Goal: Transaction & Acquisition: Purchase product/service

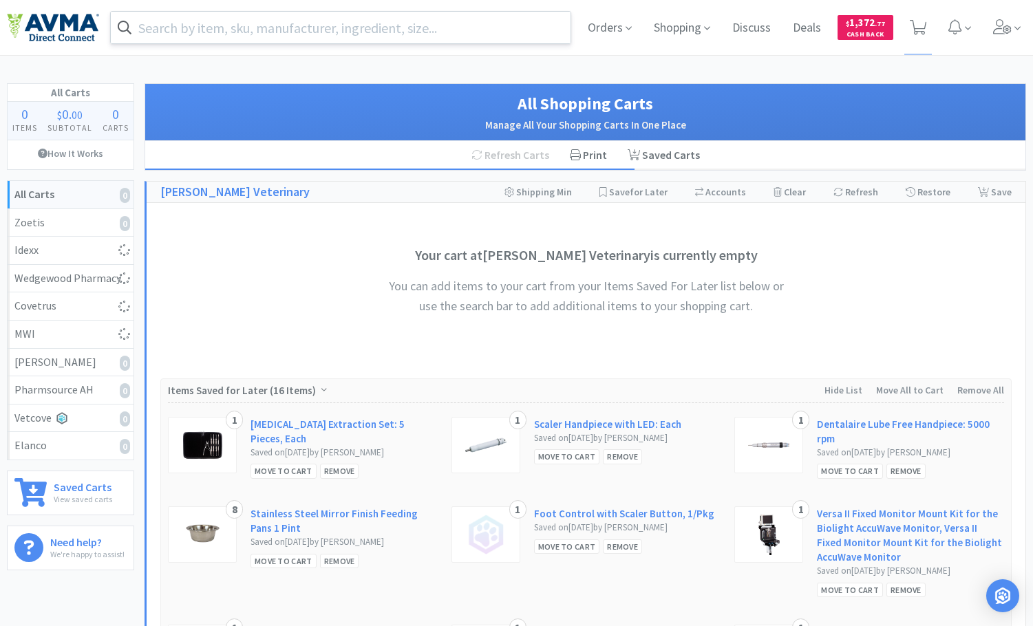
click at [333, 28] on input "text" at bounding box center [341, 28] width 460 height 32
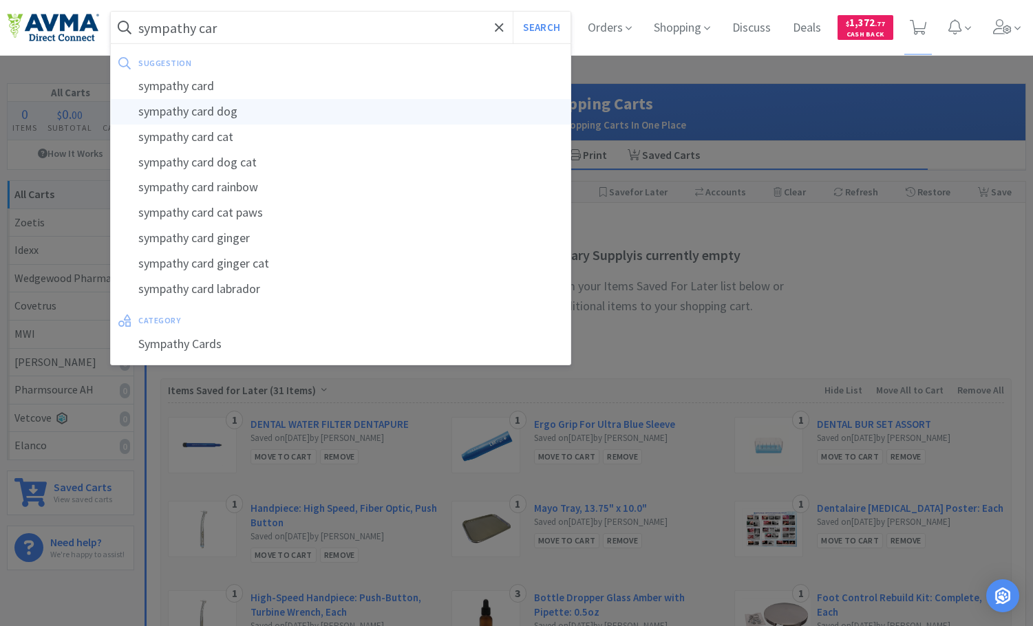
click at [301, 105] on div "sympathy card dog" at bounding box center [341, 111] width 460 height 25
type input "sympathy card dog"
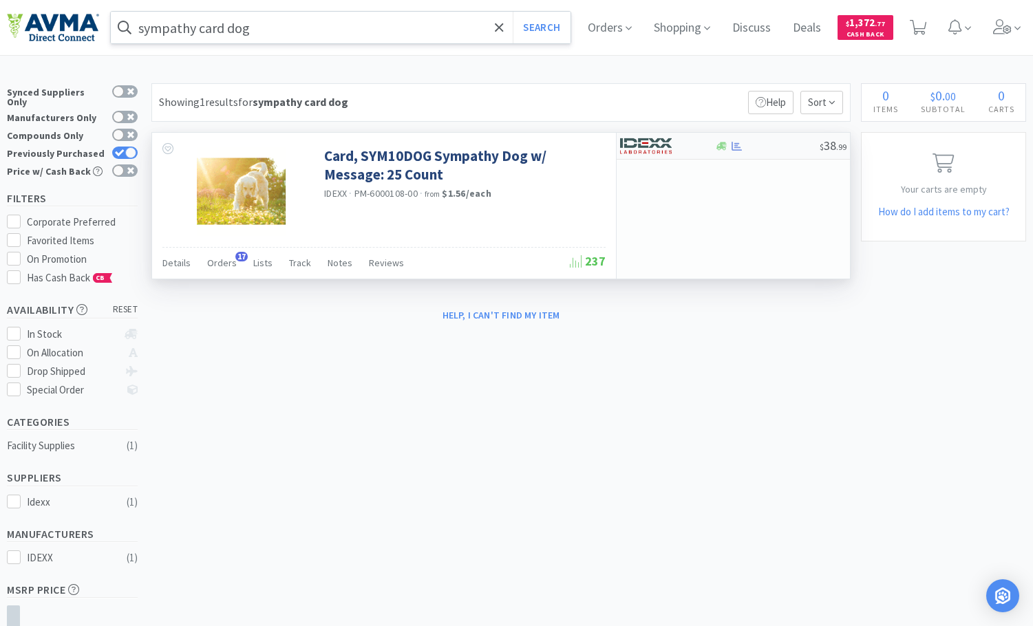
click at [707, 148] on div at bounding box center [667, 145] width 94 height 23
select select "1"
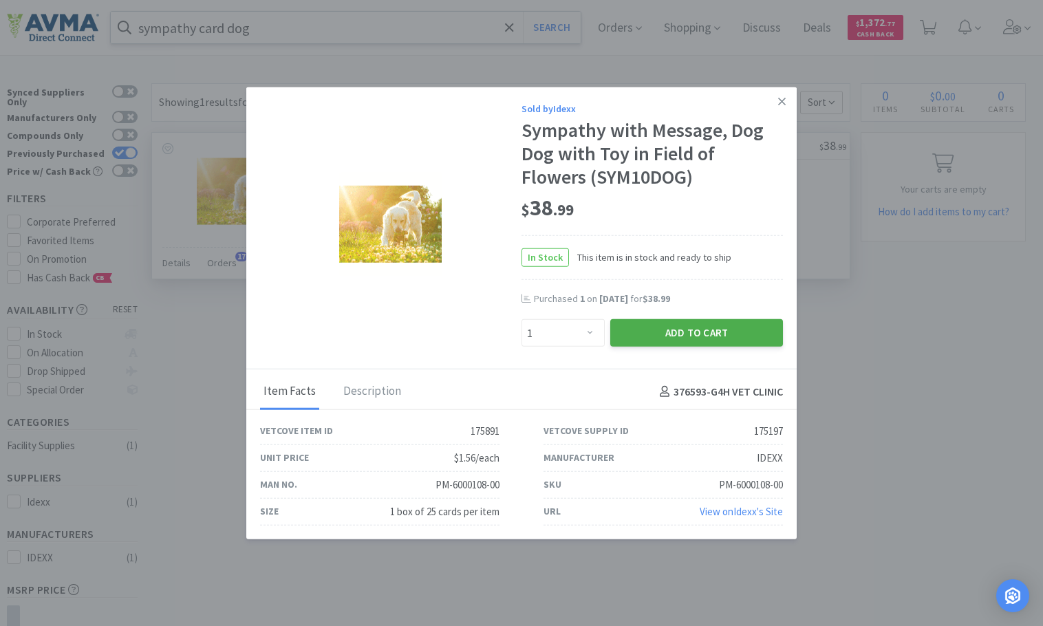
click at [712, 333] on button "Add to Cart" at bounding box center [696, 333] width 173 height 28
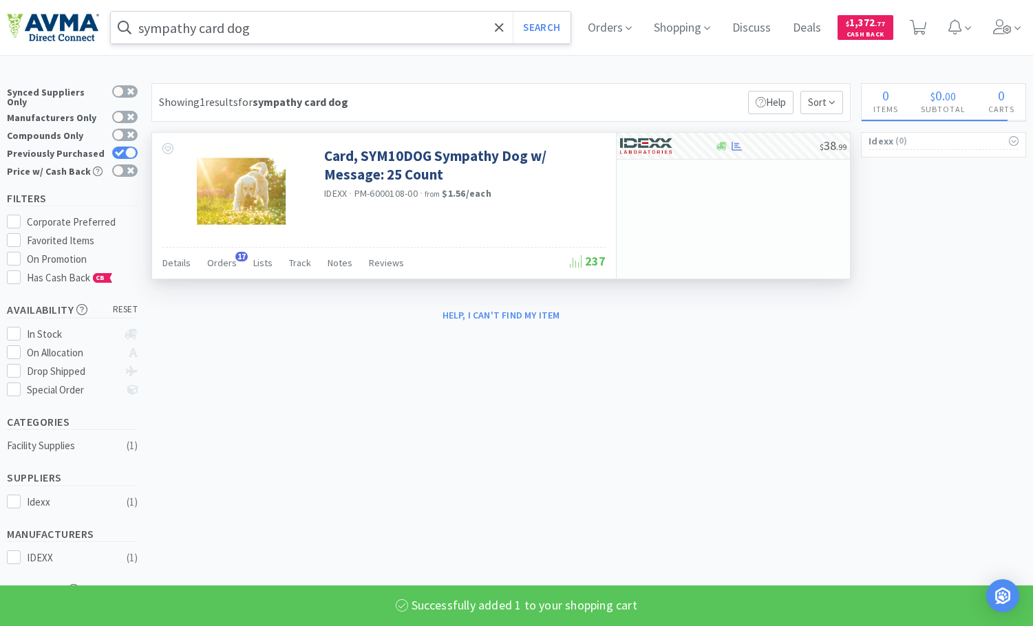
select select "1"
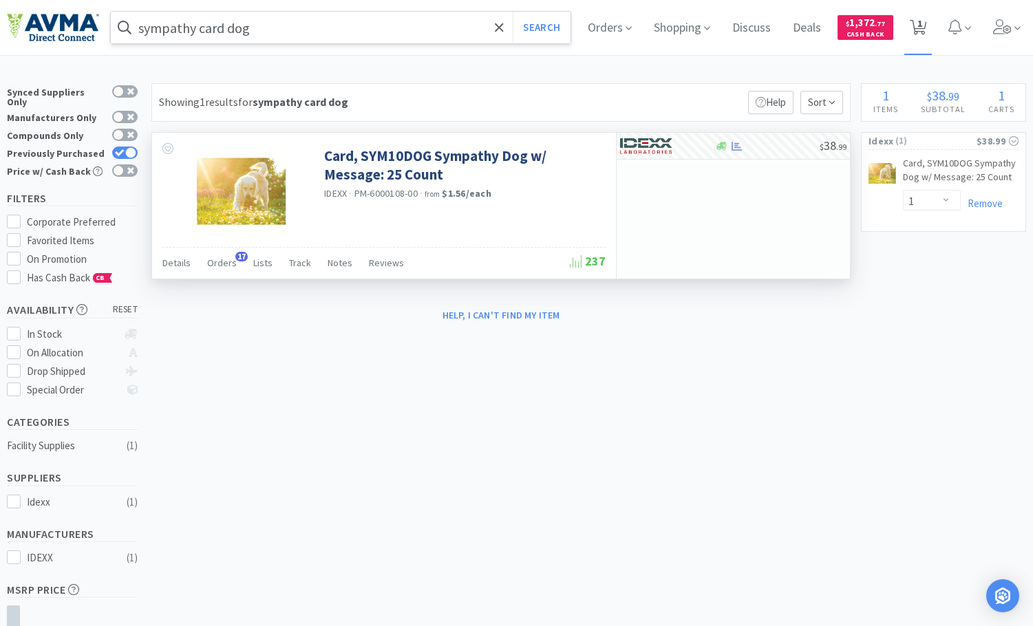
click at [922, 30] on span "1" at bounding box center [919, 23] width 5 height 55
select select "1"
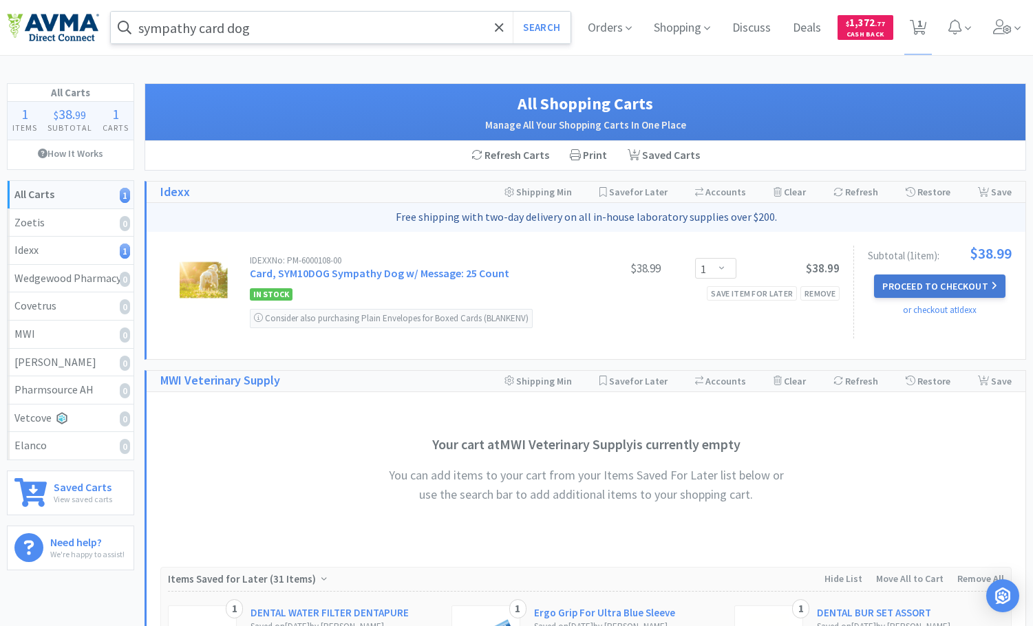
click at [937, 295] on button "Proceed to Checkout" at bounding box center [939, 286] width 131 height 23
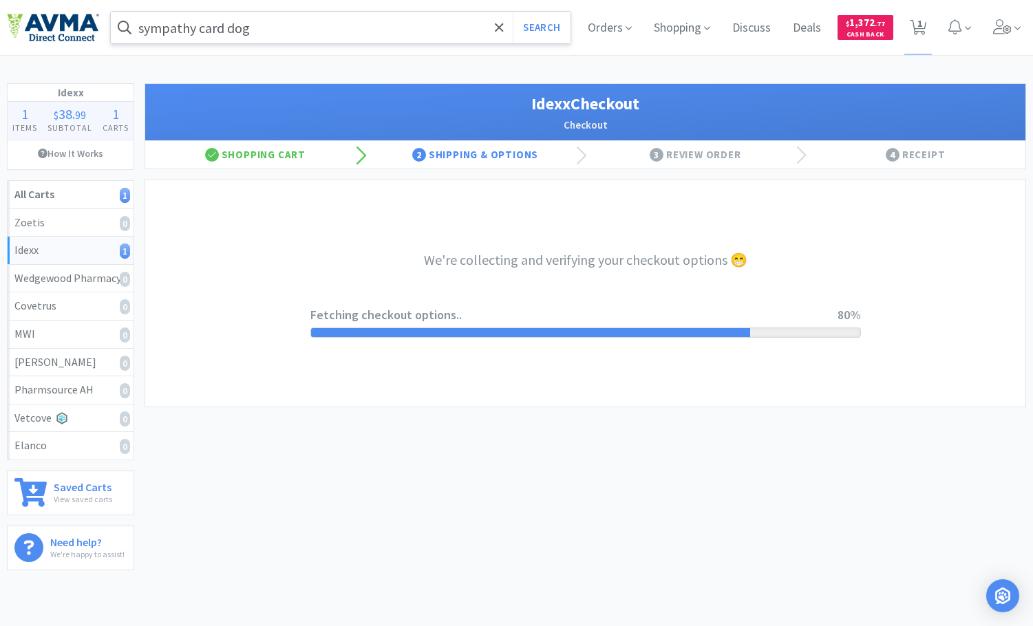
select select "900"
select select "003"
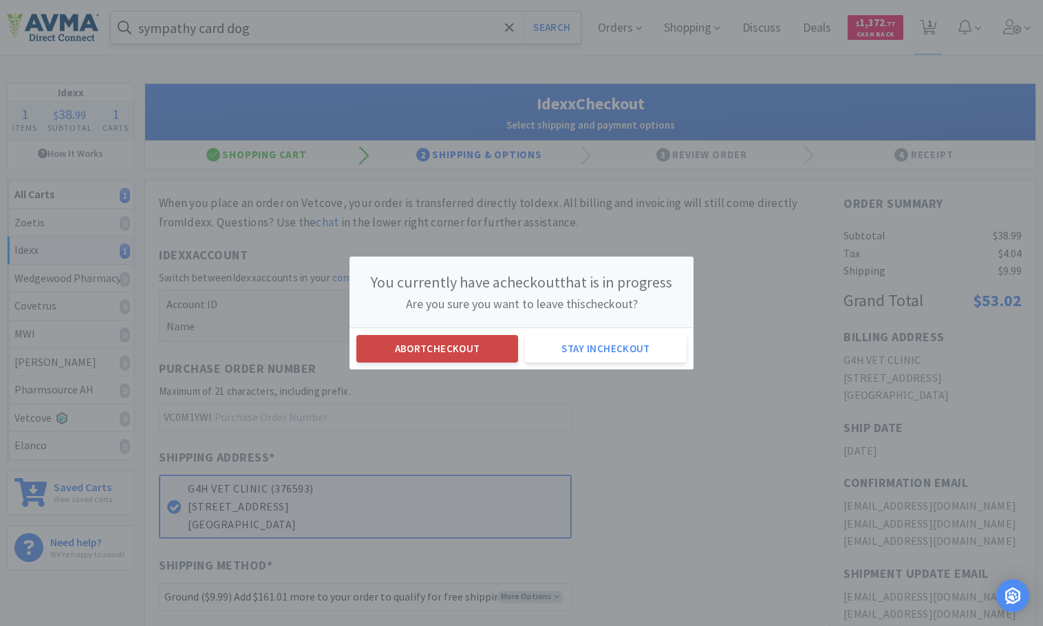
click at [459, 355] on button "Abort checkout" at bounding box center [437, 349] width 162 height 28
select select "1"
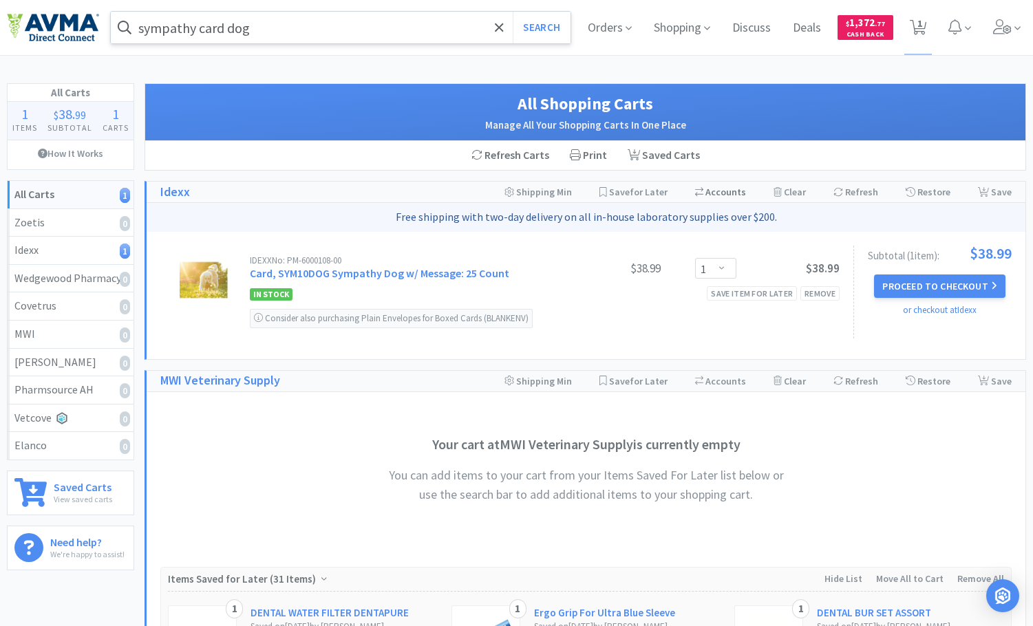
click at [738, 192] on div "Switch Accounts ( 376593 )" at bounding box center [720, 192] width 51 height 21
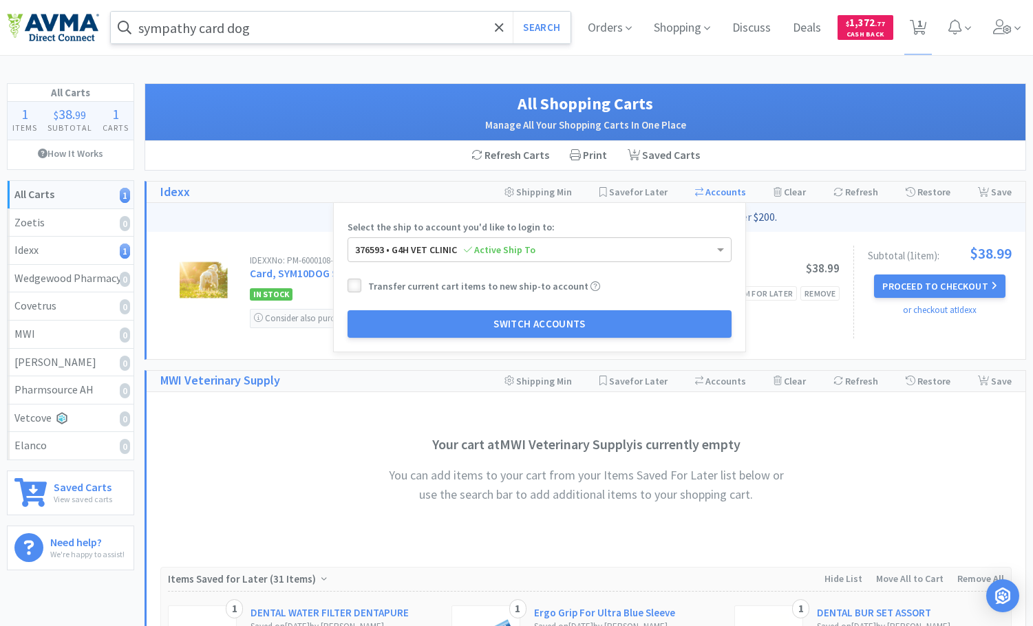
click at [360, 282] on icon at bounding box center [355, 286] width 10 height 10
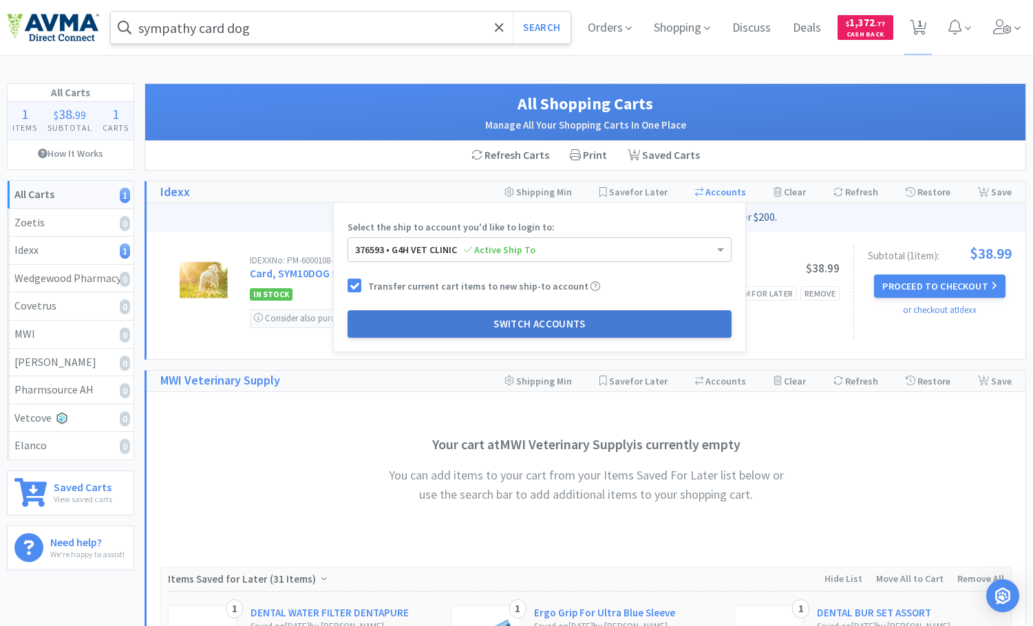
click at [476, 332] on button "Switch Accounts" at bounding box center [540, 324] width 384 height 28
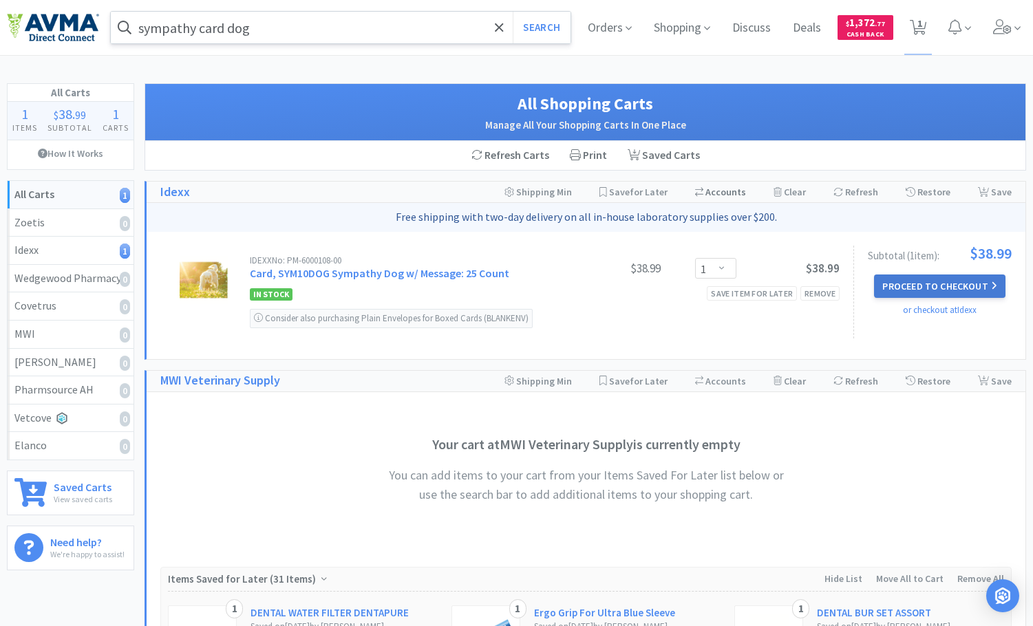
click at [939, 284] on button "Proceed to Checkout" at bounding box center [939, 286] width 131 height 23
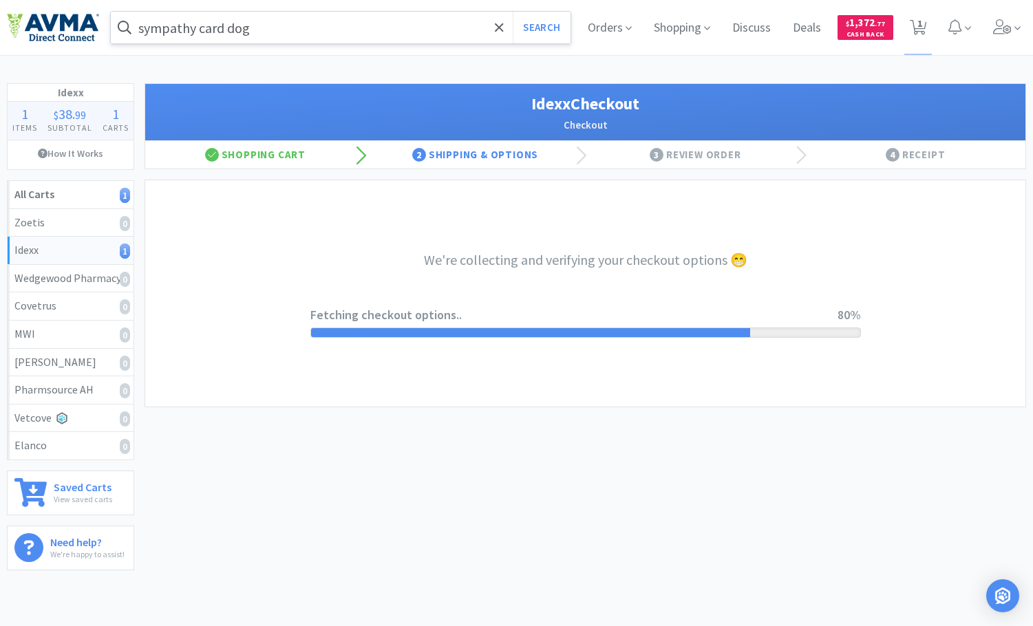
select select "900"
select select "003"
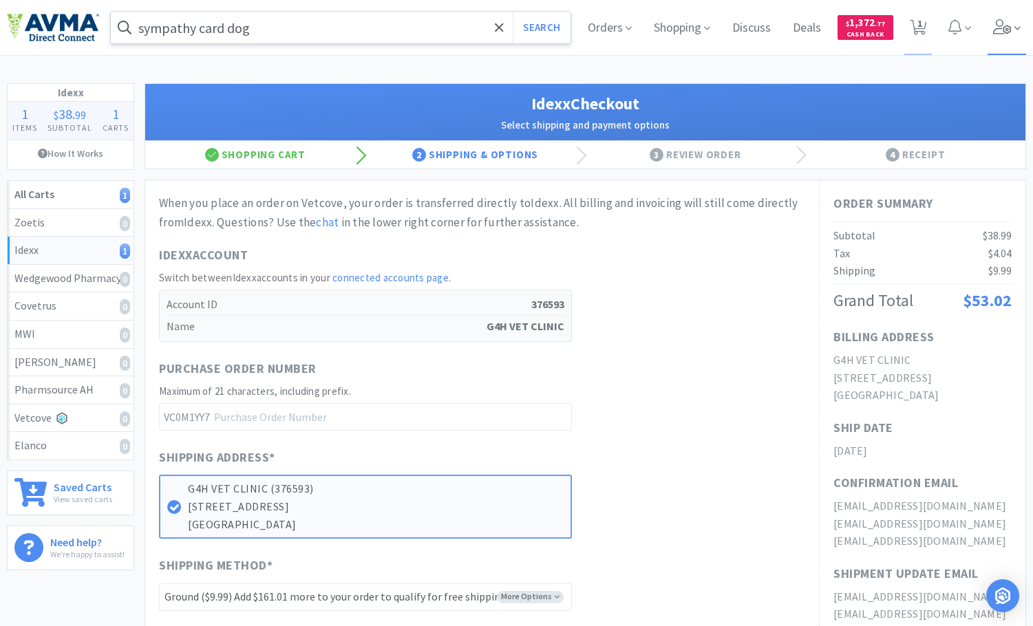
click at [1003, 34] on icon at bounding box center [1002, 26] width 19 height 15
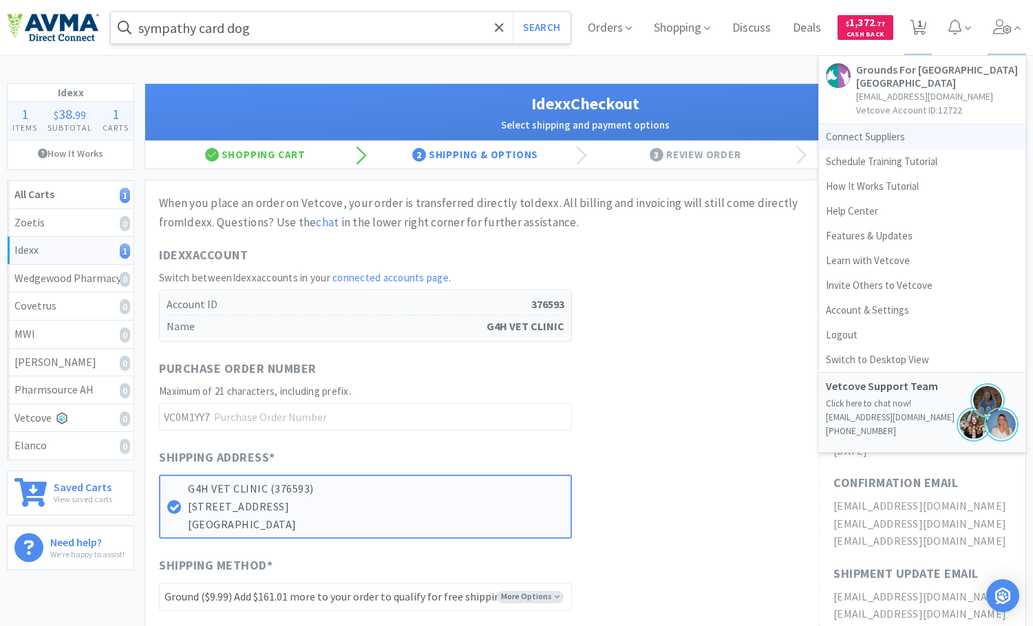
click at [881, 138] on link "Connect Suppliers" at bounding box center [922, 137] width 206 height 25
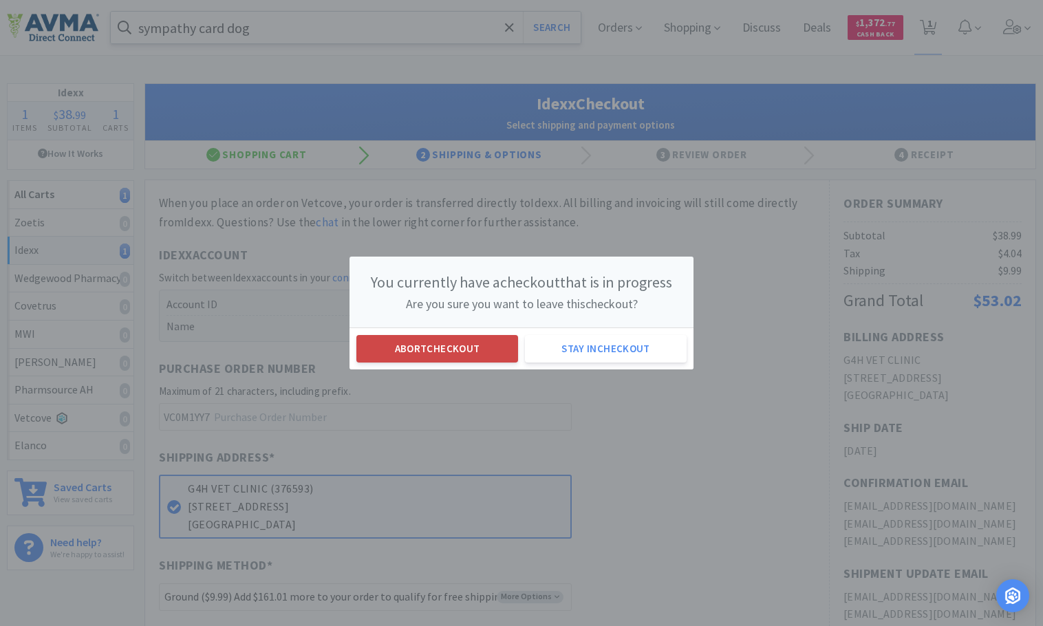
click at [478, 344] on button "Abort checkout" at bounding box center [437, 349] width 162 height 28
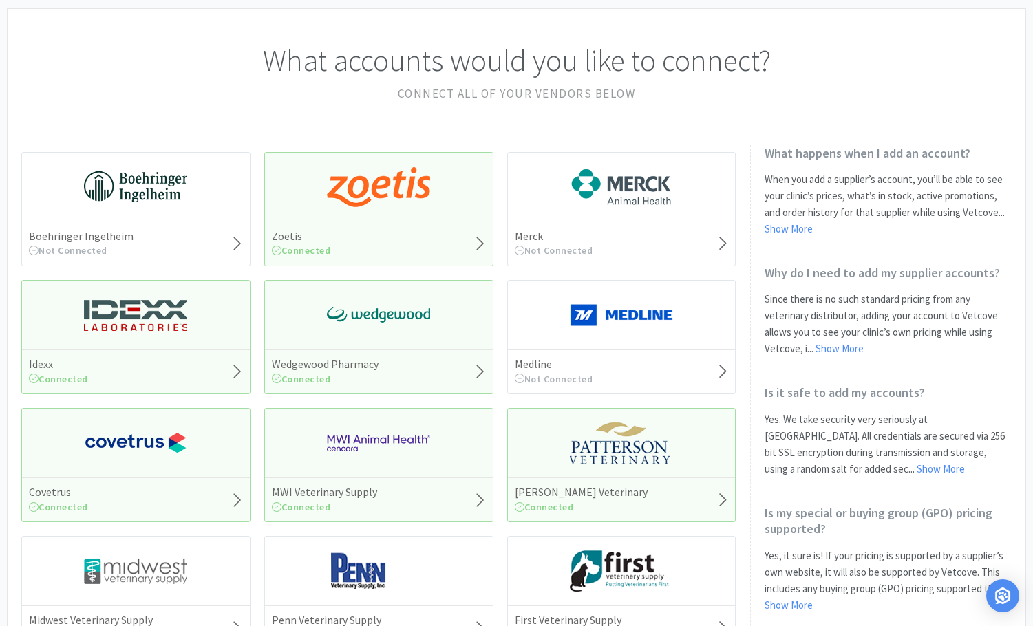
scroll to position [138, 0]
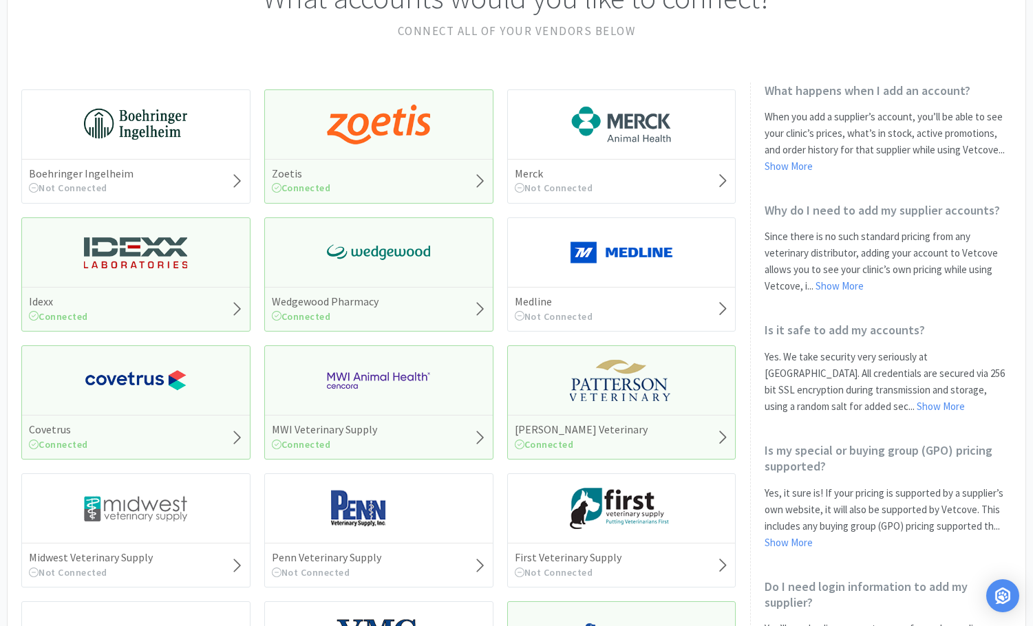
click at [122, 260] on img at bounding box center [135, 252] width 103 height 41
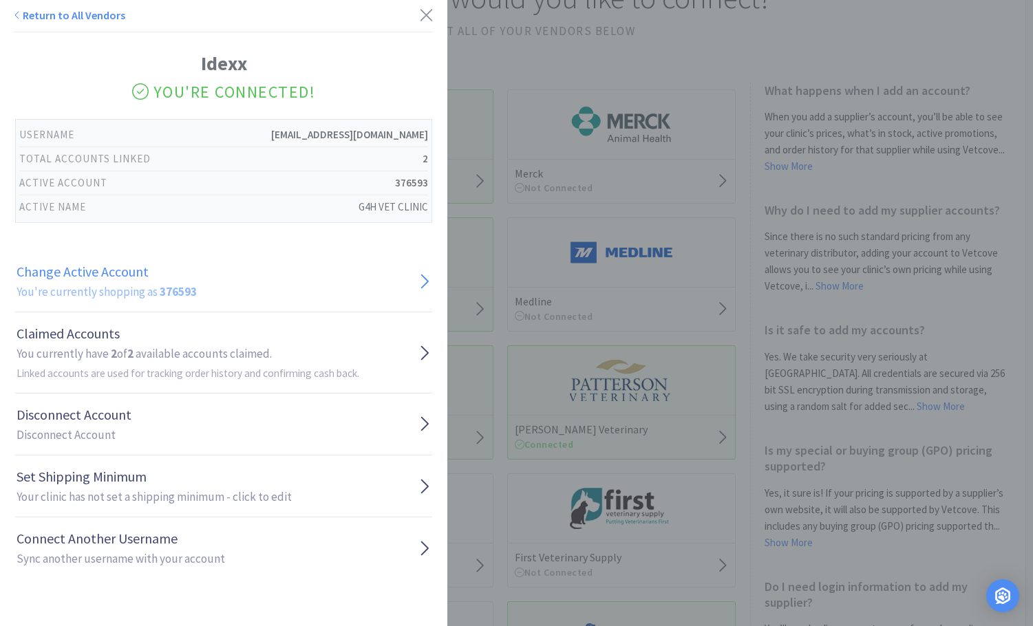
click at [295, 277] on link "Change Active Account You're currently shopping as 376593" at bounding box center [223, 282] width 417 height 62
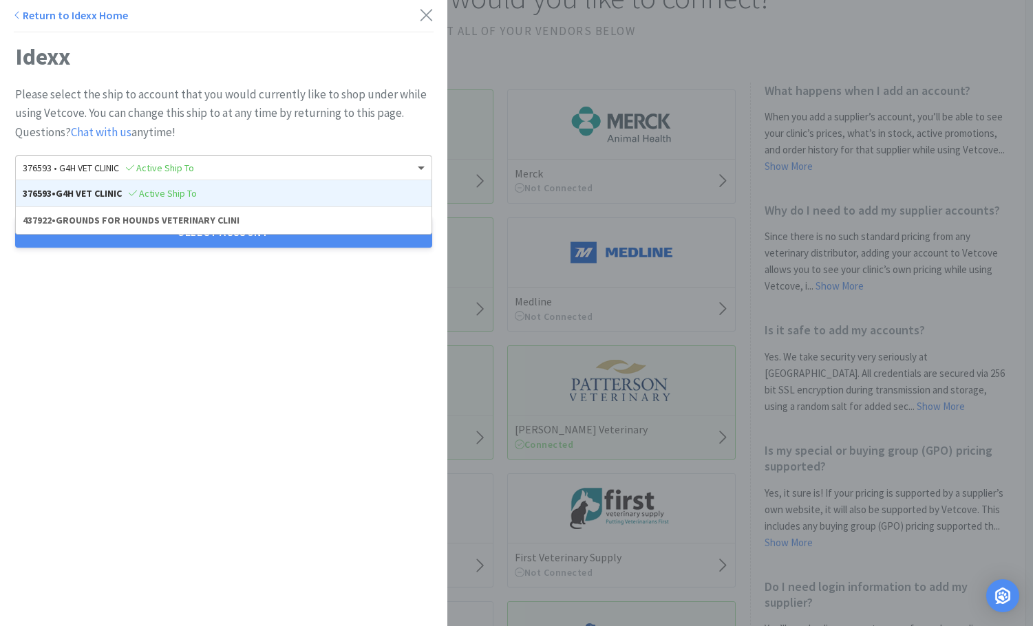
click at [414, 167] on span at bounding box center [422, 167] width 17 height 23
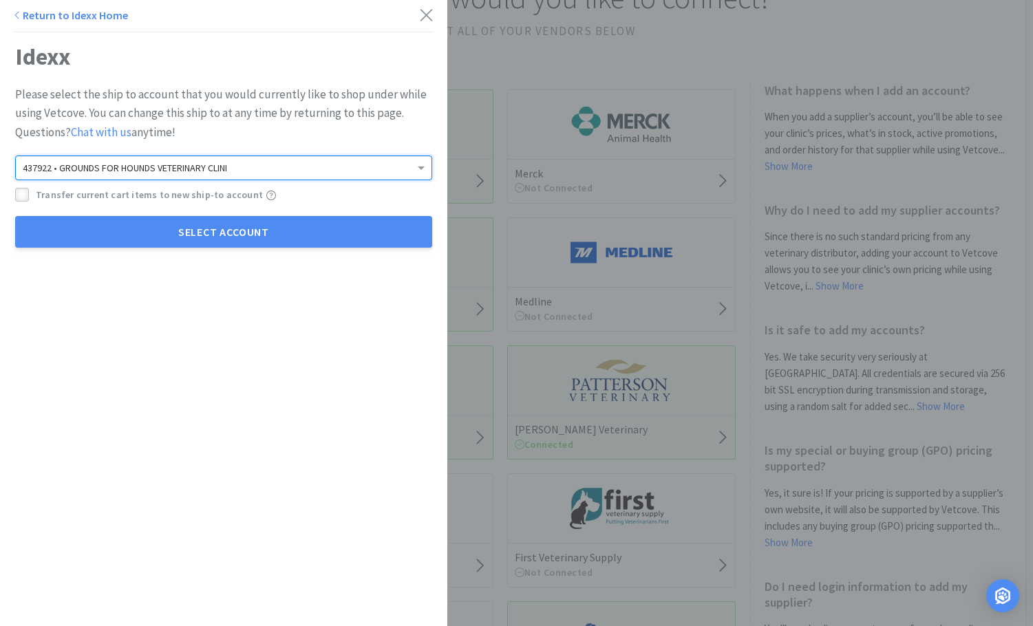
click at [23, 194] on icon at bounding box center [22, 196] width 10 height 10
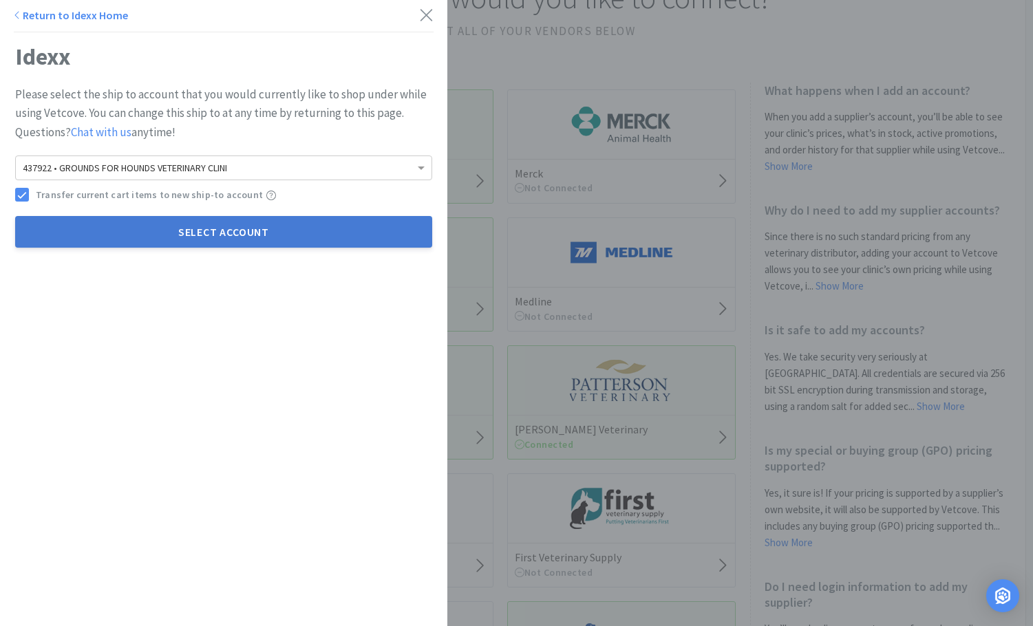
click at [74, 235] on button "Select Account" at bounding box center [223, 232] width 417 height 32
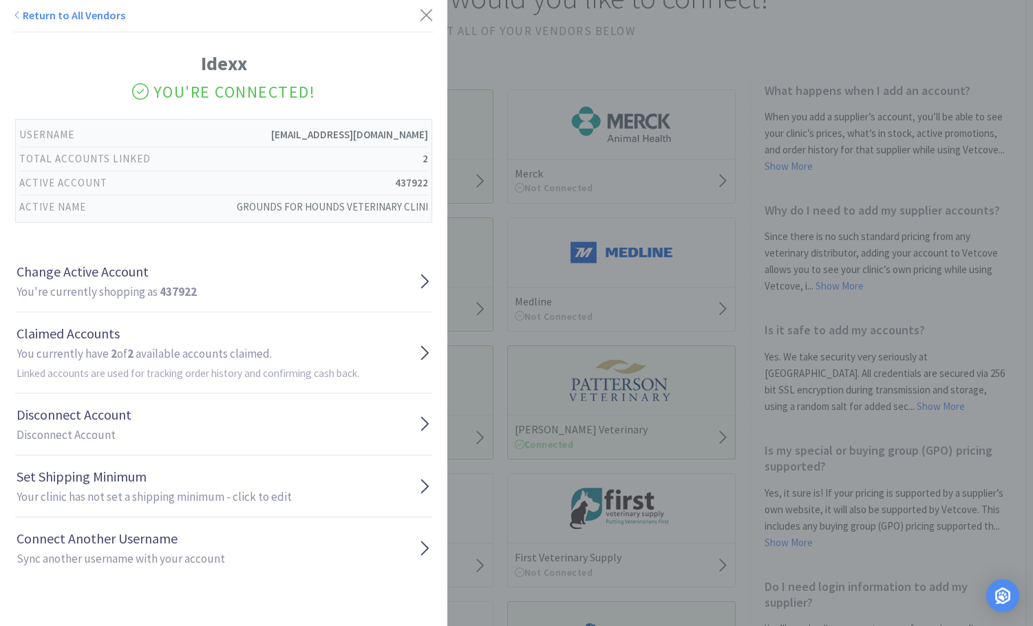
click at [807, 467] on div "Return to All Vendors Idexx You're Connected! Username [EMAIL_ADDRESS][DOMAIN_N…" at bounding box center [516, 313] width 1033 height 626
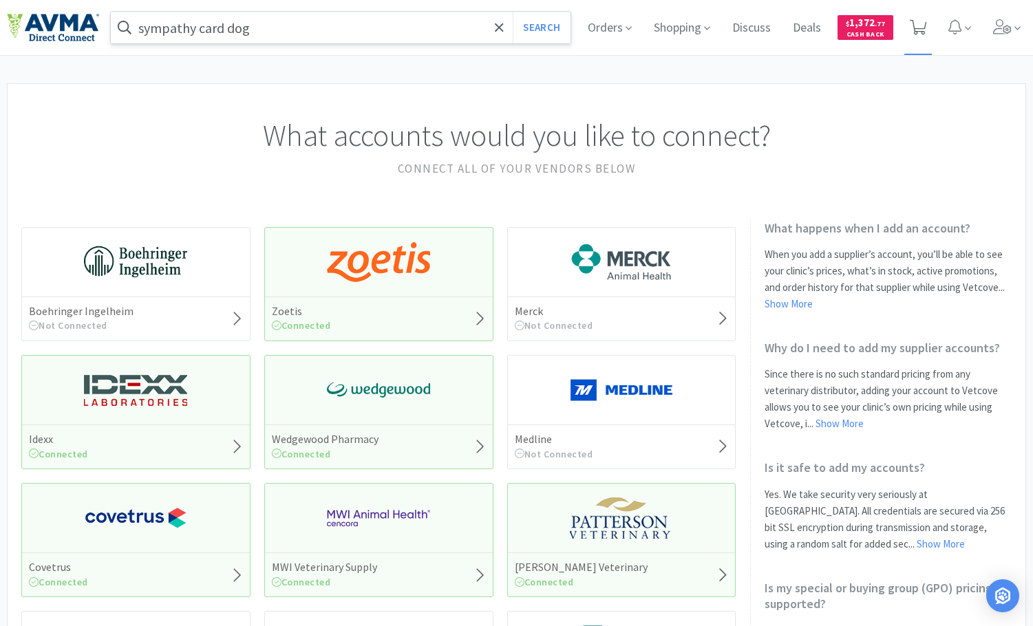
click at [922, 30] on icon at bounding box center [918, 27] width 17 height 15
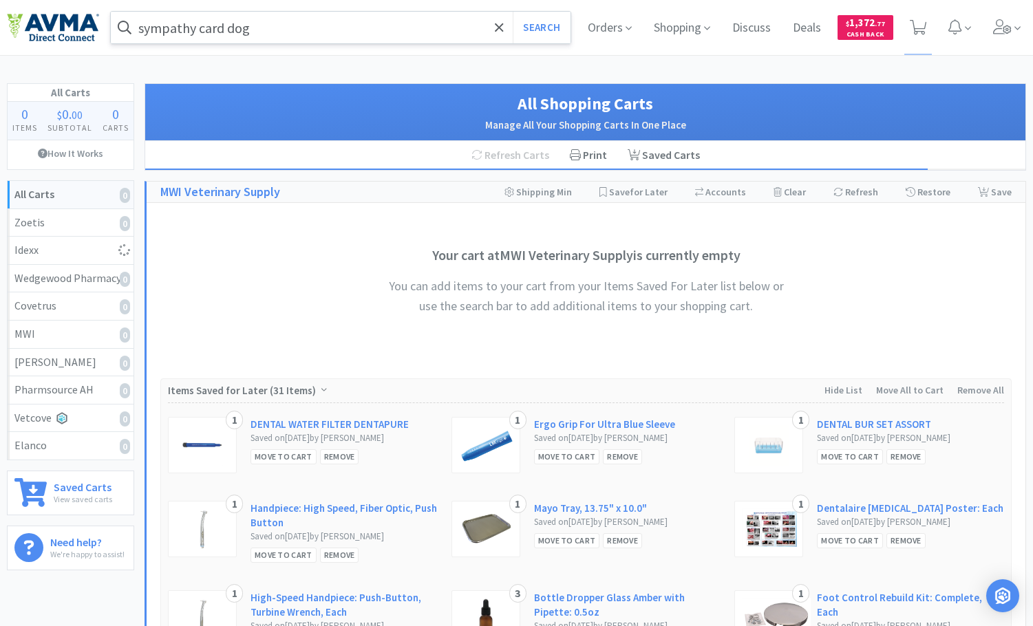
select select "1"
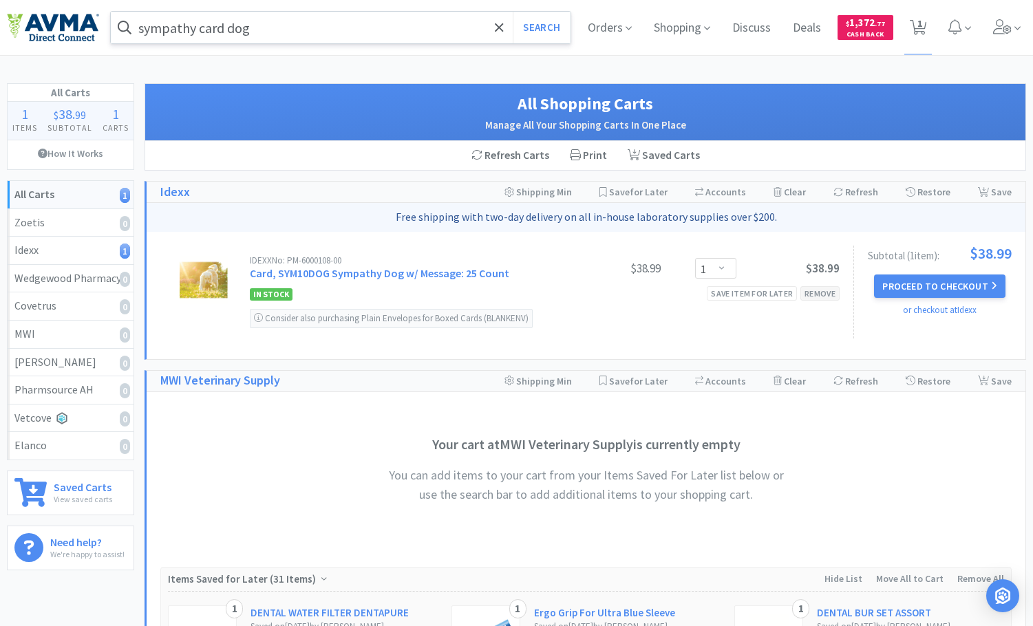
click at [824, 292] on div "Remove" at bounding box center [819, 293] width 39 height 14
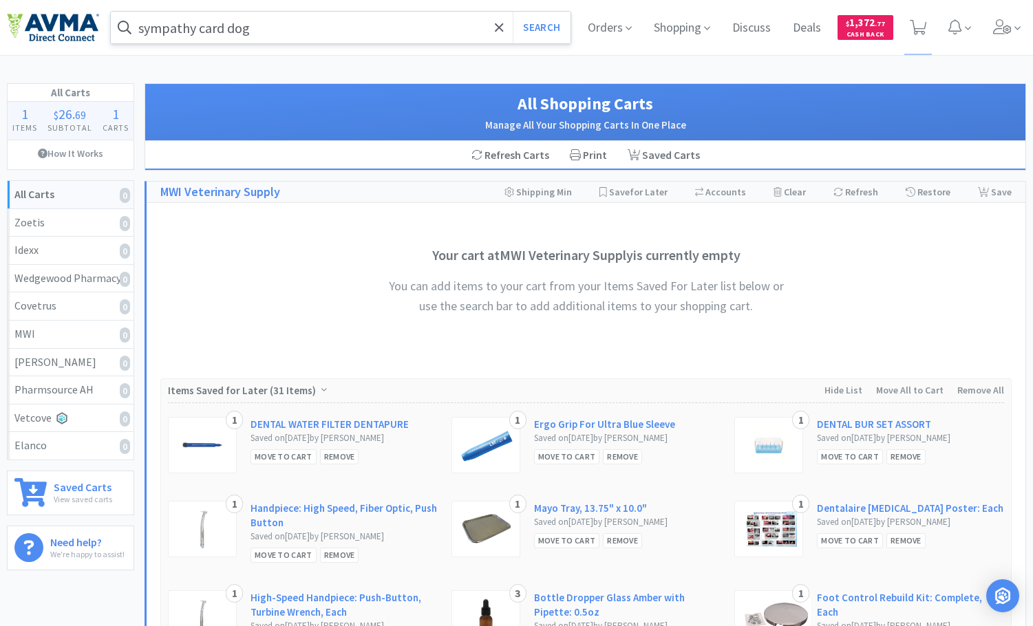
click at [264, 28] on input "sympathy card dog" at bounding box center [341, 28] width 460 height 32
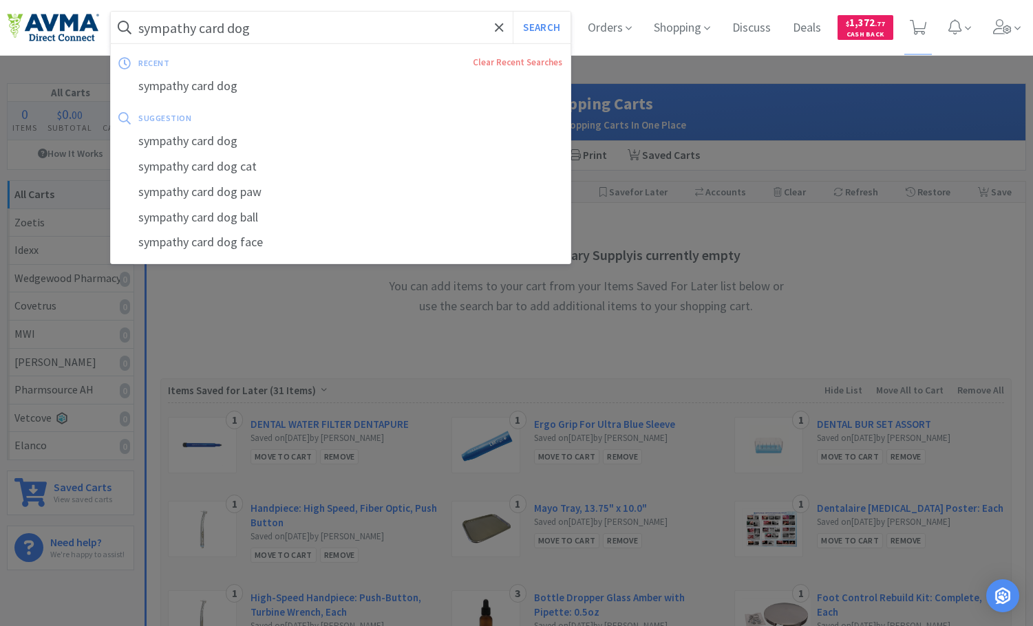
click at [513, 12] on button "Search" at bounding box center [541, 28] width 57 height 32
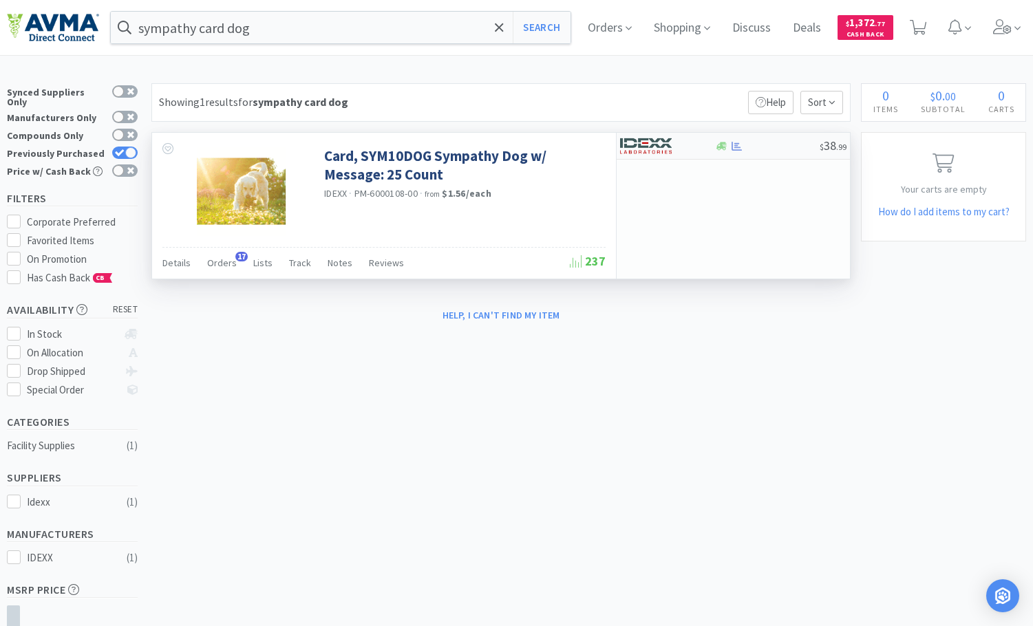
click at [756, 149] on div at bounding box center [766, 146] width 105 height 10
select select "1"
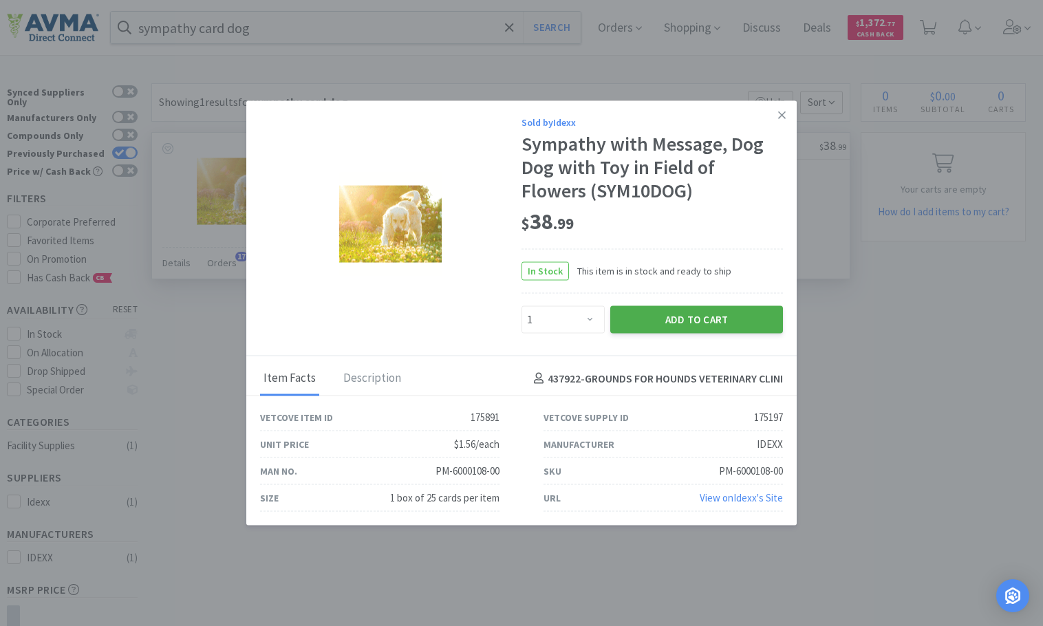
click at [694, 314] on button "Add to Cart" at bounding box center [696, 320] width 173 height 28
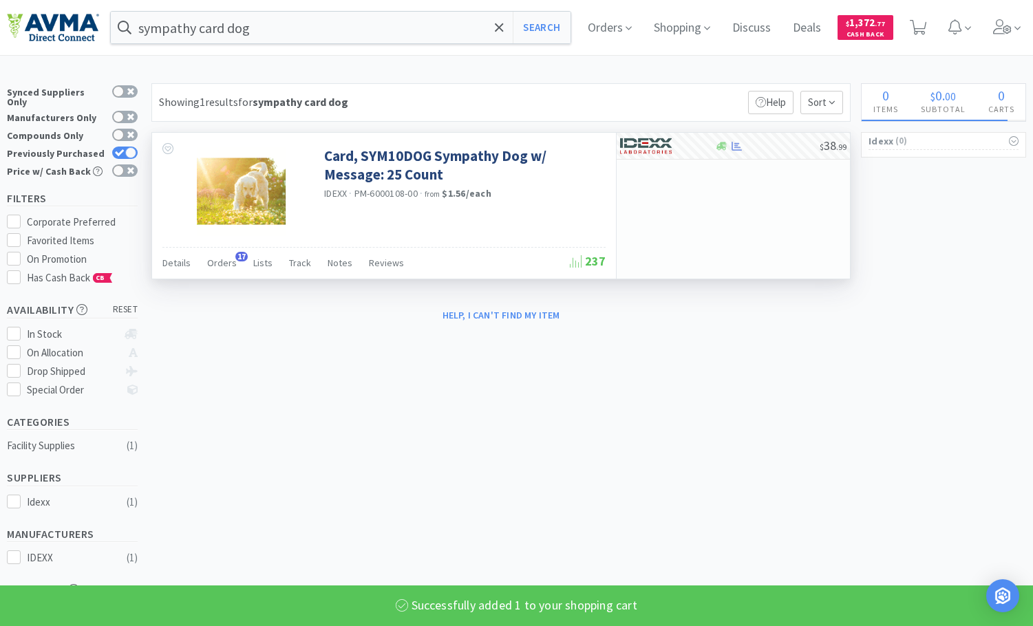
select select "1"
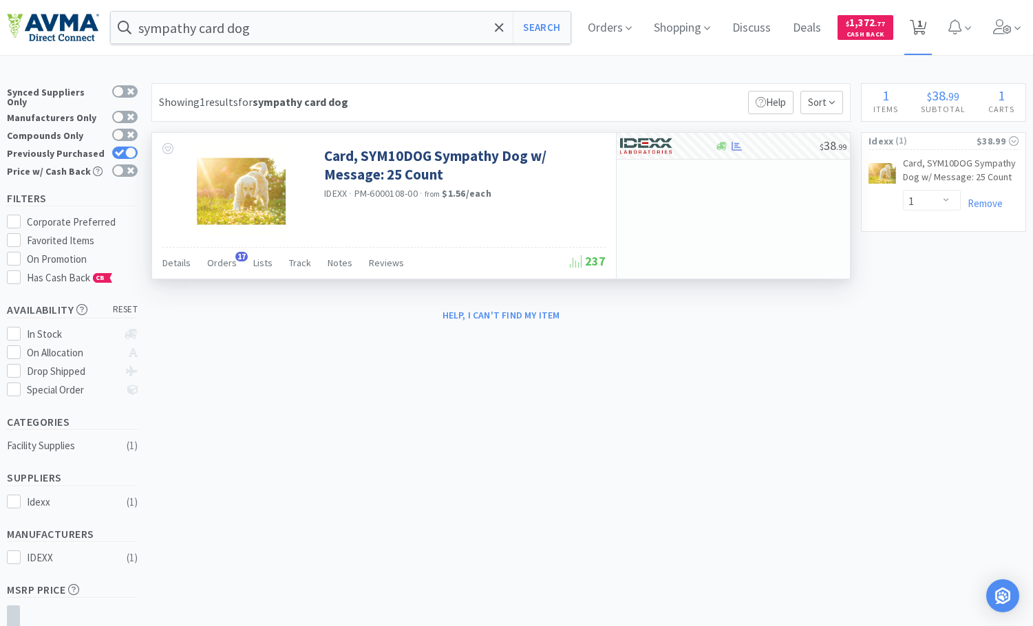
click at [922, 23] on span "1" at bounding box center [919, 23] width 5 height 55
select select "1"
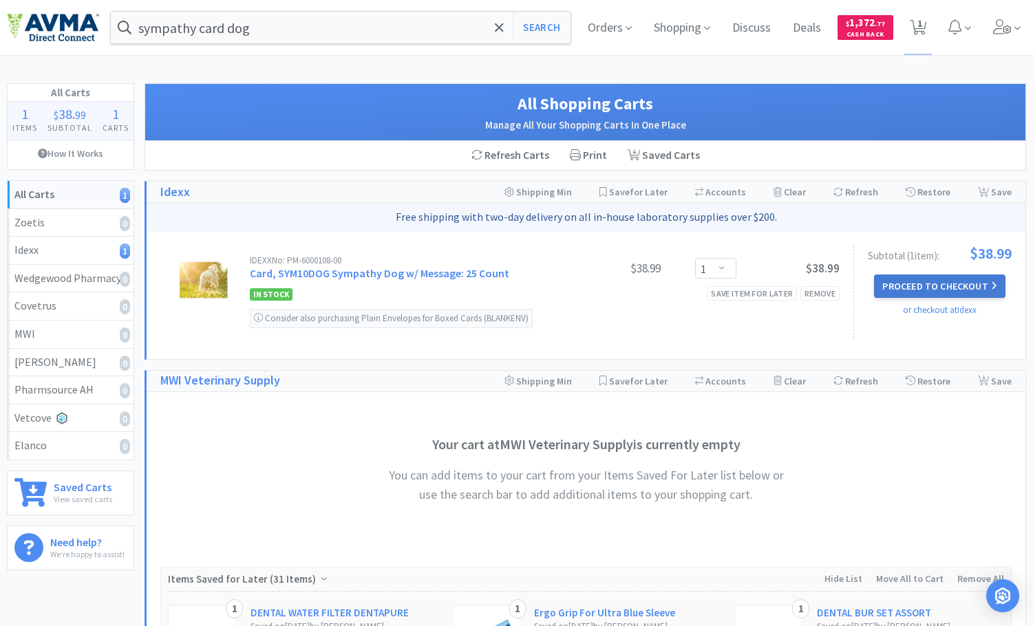
click at [905, 290] on button "Proceed to Checkout" at bounding box center [939, 286] width 131 height 23
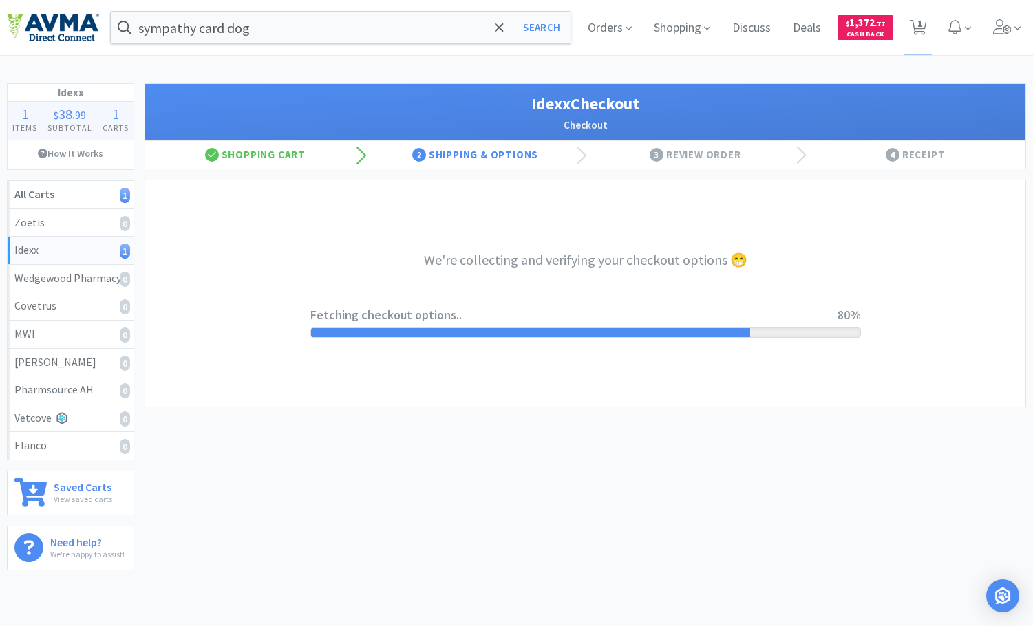
select select "900"
select select "003"
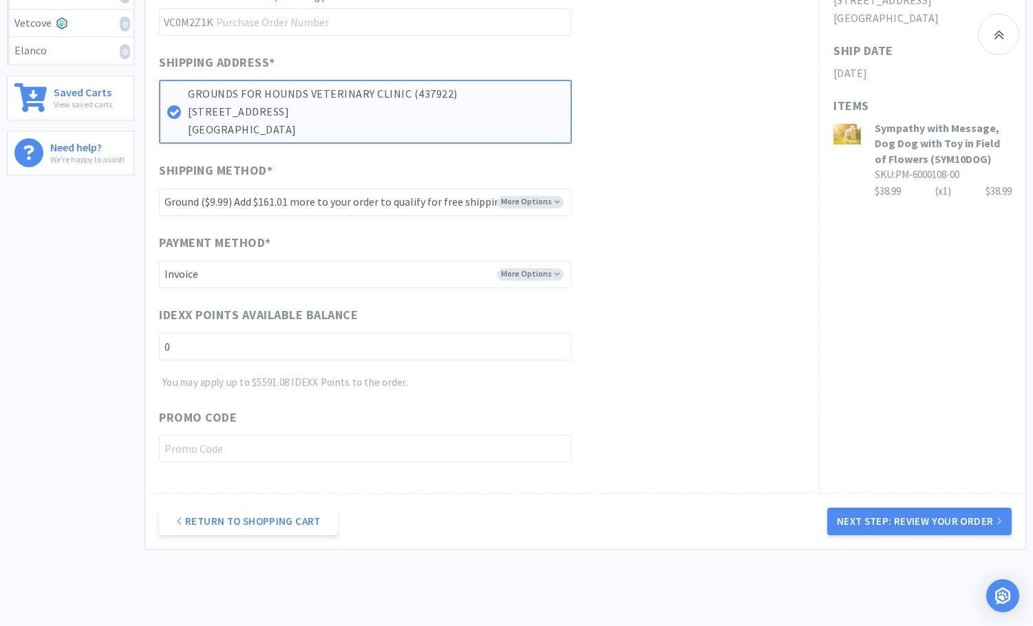
scroll to position [460, 0]
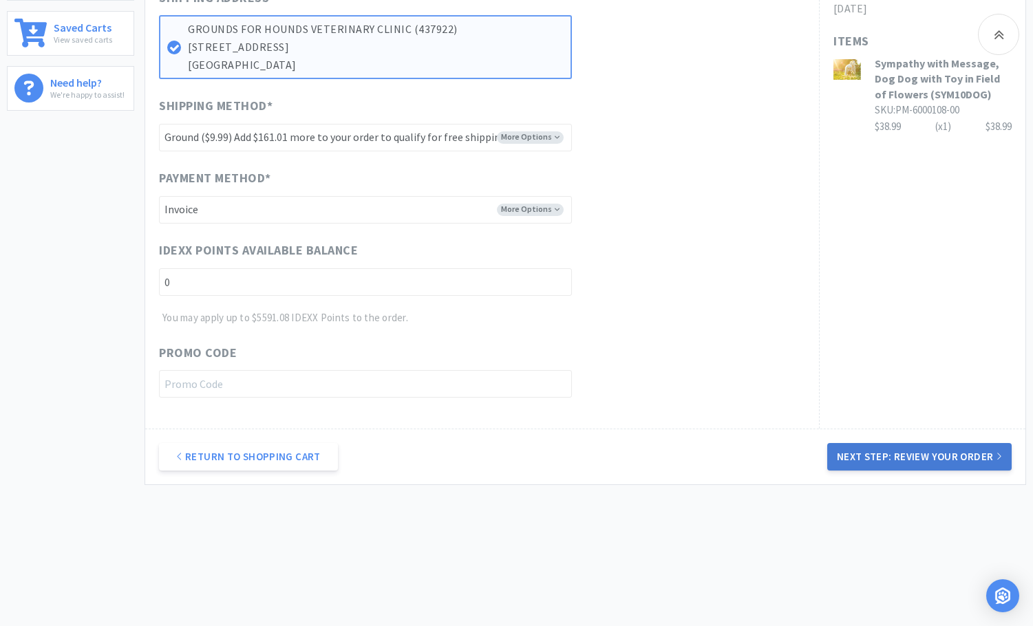
click at [941, 454] on button "Next Step: Review Your Order" at bounding box center [919, 457] width 184 height 28
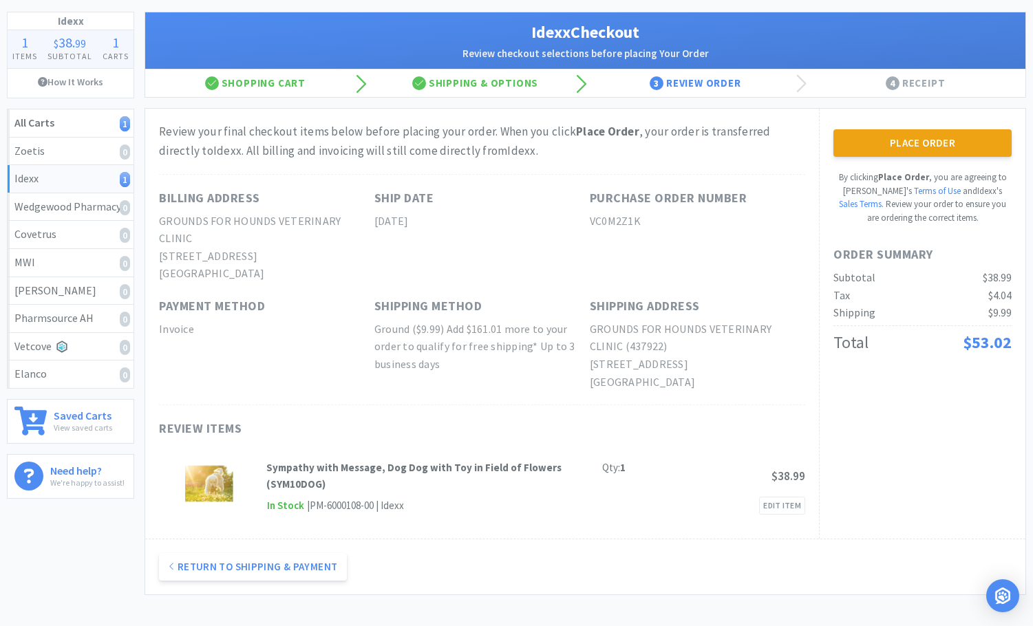
scroll to position [0, 0]
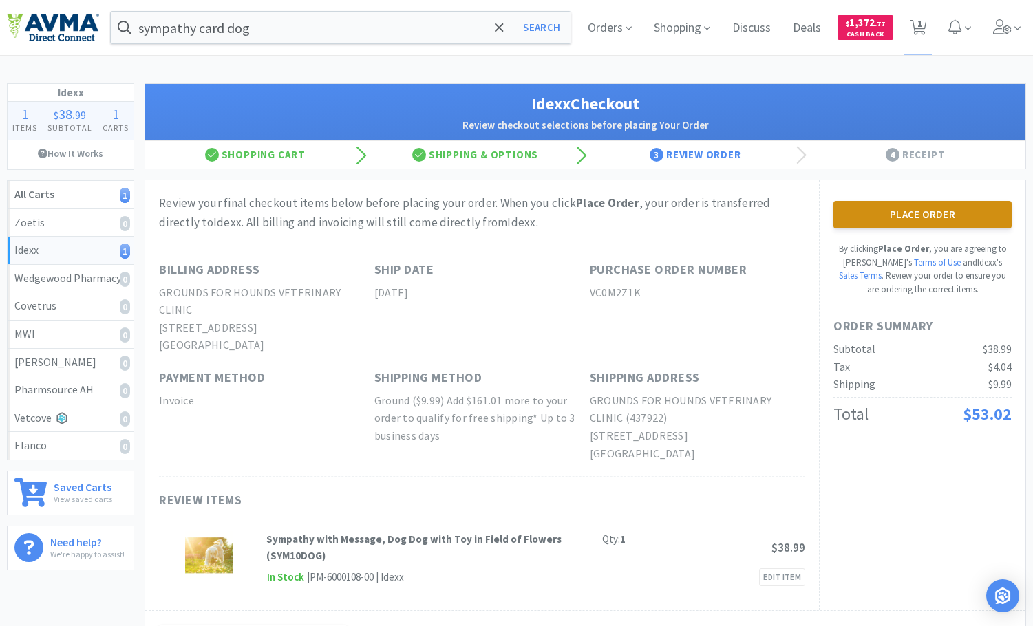
click at [946, 213] on button "Place Order" at bounding box center [922, 215] width 178 height 28
